Goal: Task Accomplishment & Management: Manage account settings

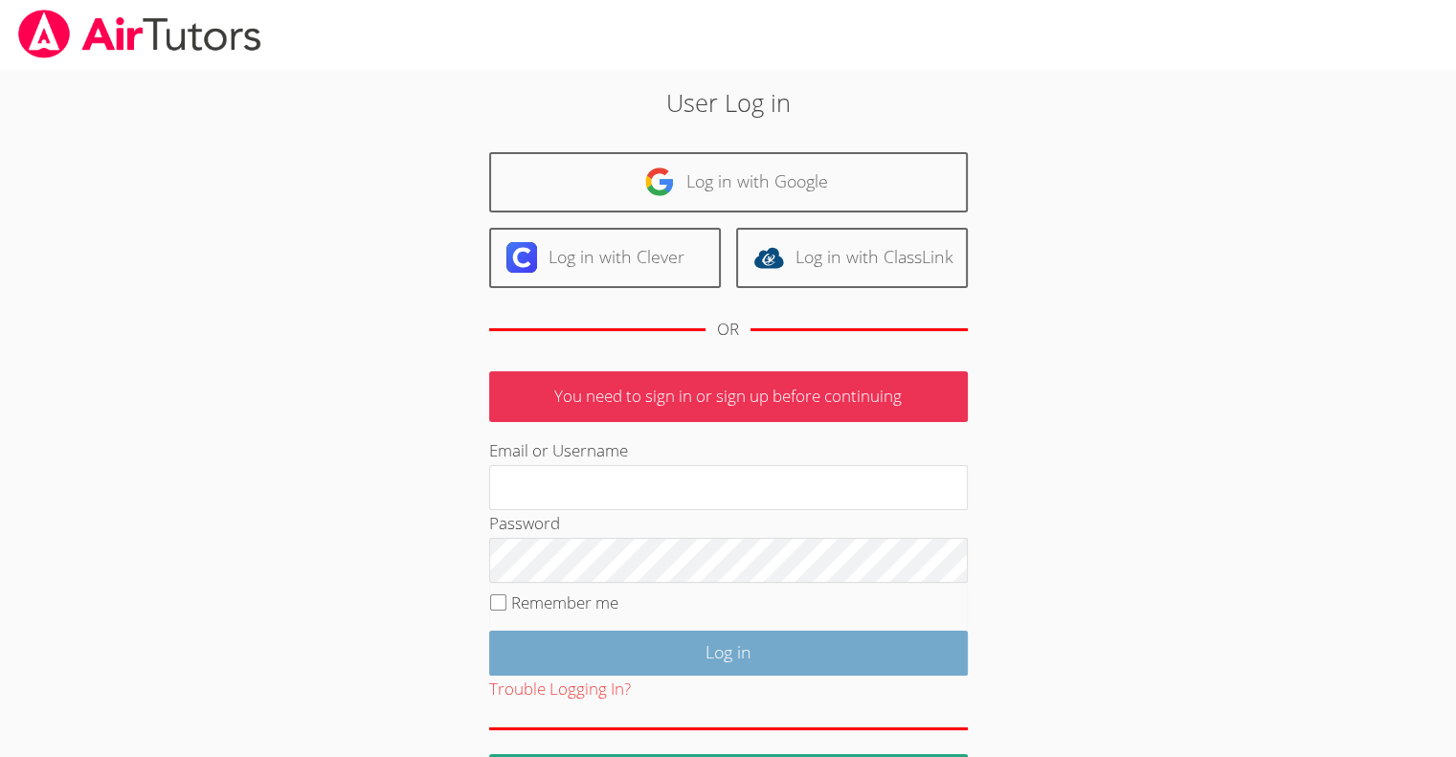
type input "[EMAIL_ADDRESS][DOMAIN_NAME]"
click at [716, 646] on input "Log in" at bounding box center [728, 653] width 479 height 45
